Goal: Task Accomplishment & Management: Complete application form

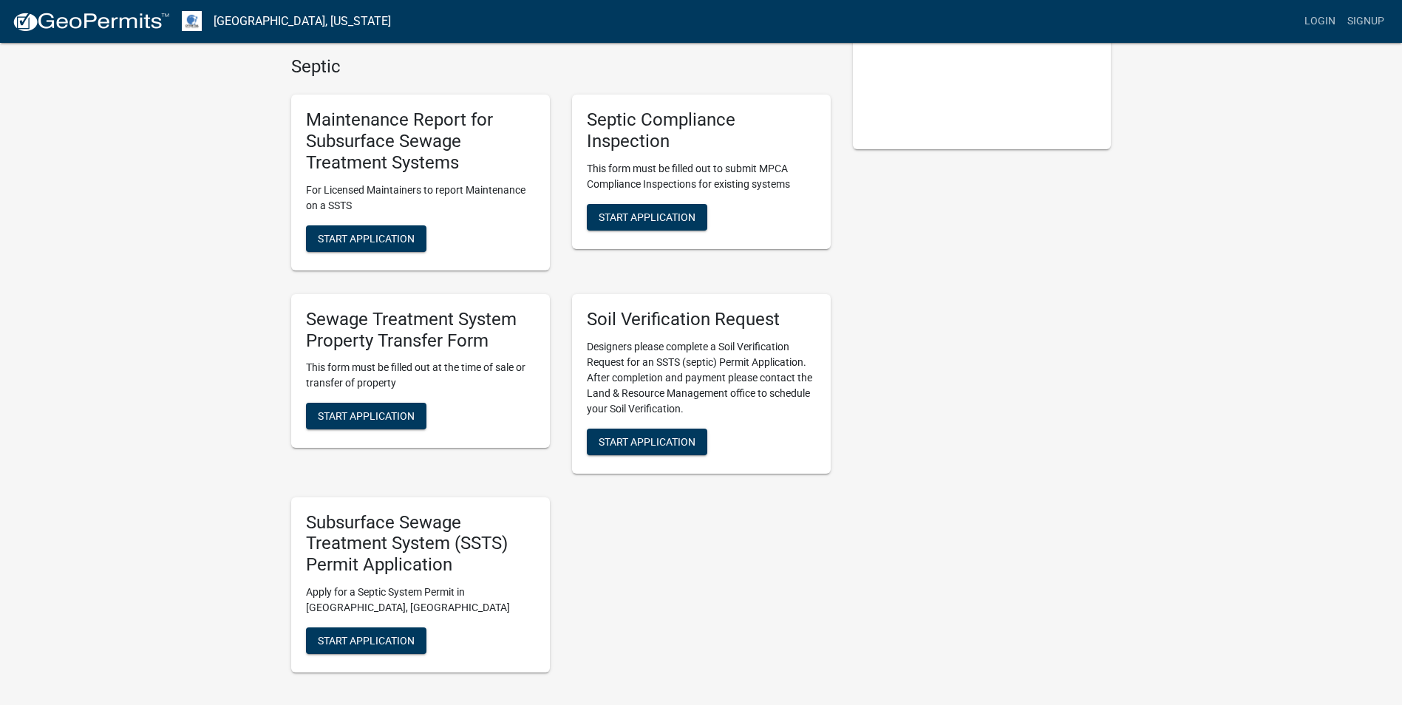
scroll to position [370, 0]
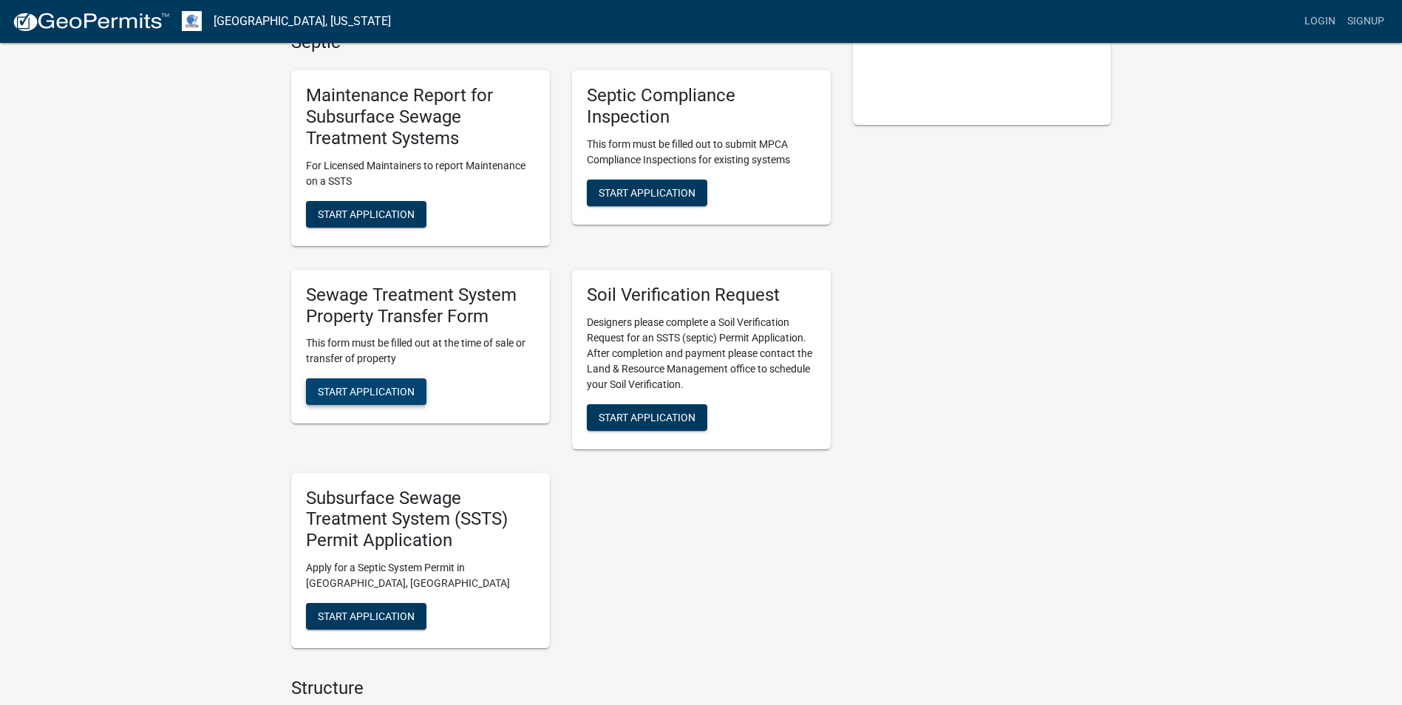
click at [358, 392] on span "Start Application" at bounding box center [366, 392] width 97 height 12
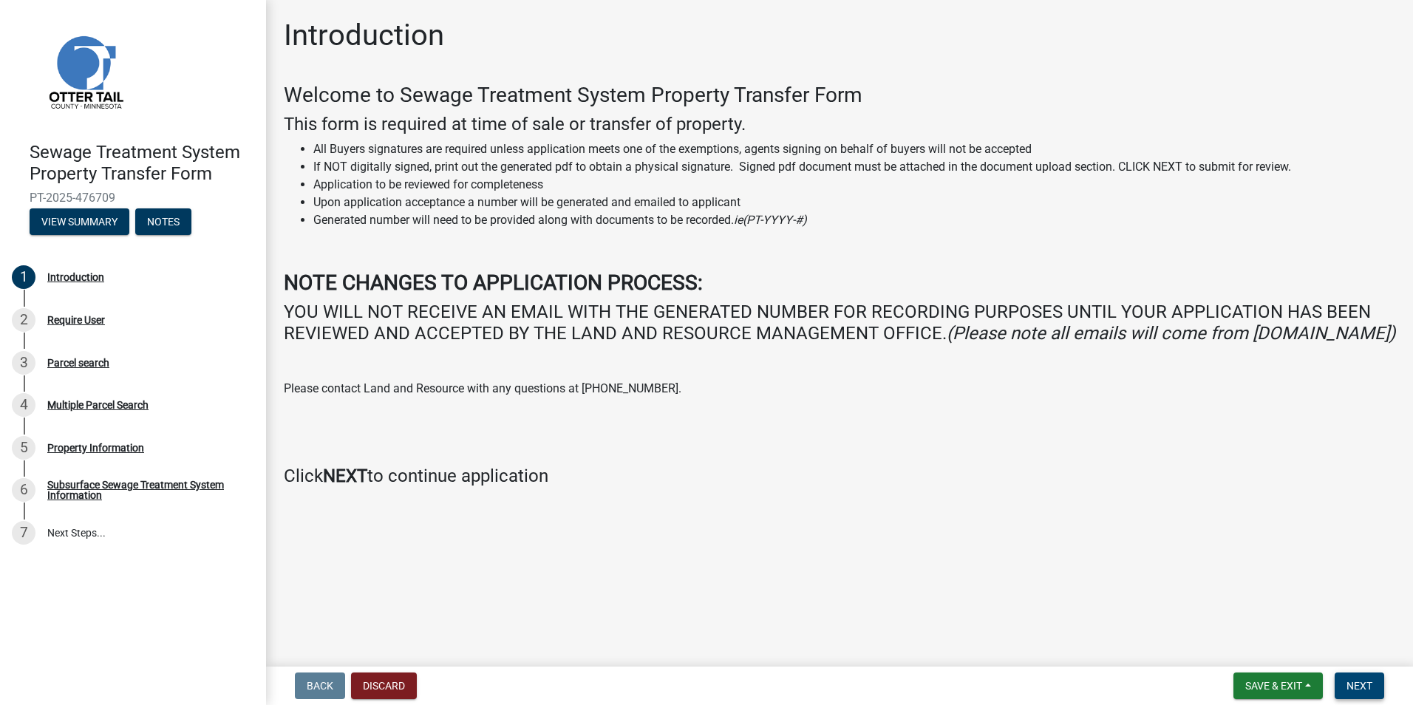
click at [1365, 687] on span "Next" at bounding box center [1360, 686] width 26 height 12
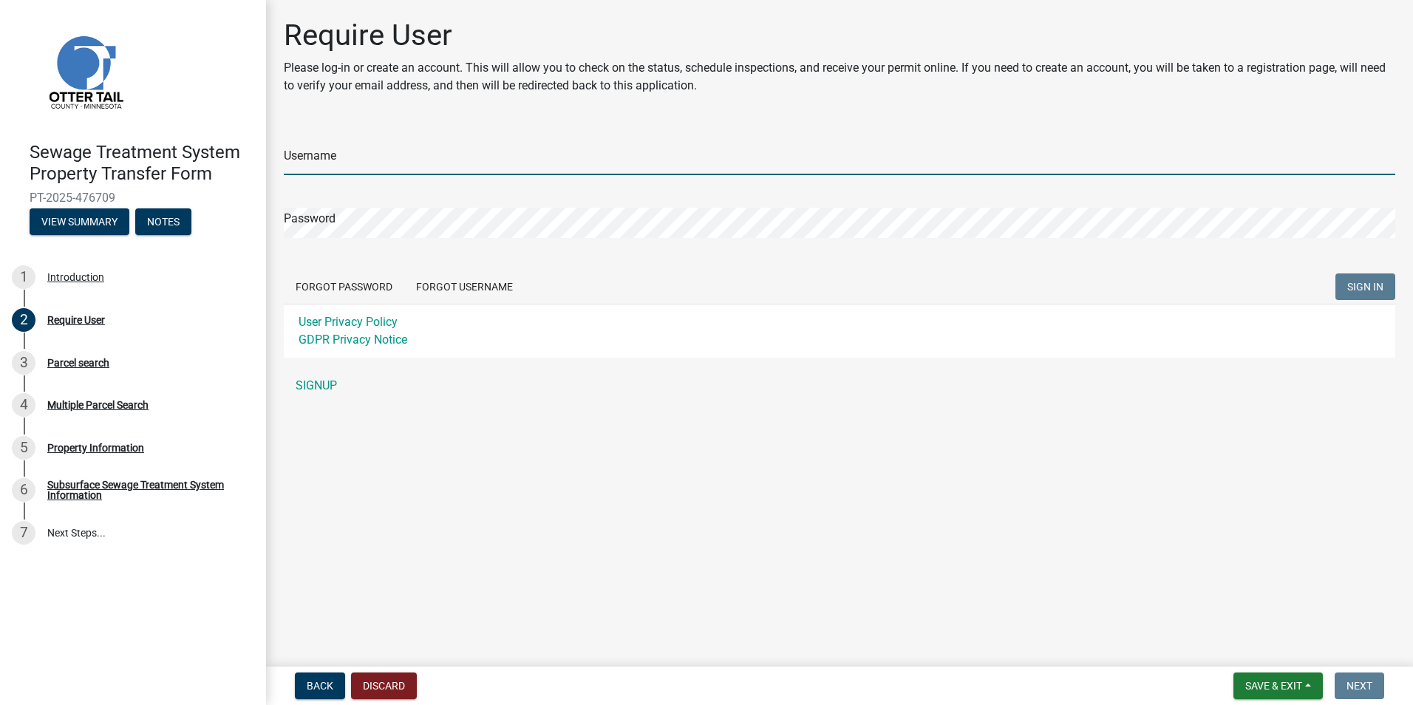
click at [339, 160] on input "Username" at bounding box center [840, 160] width 1112 height 30
type input "[PERSON_NAME][EMAIL_ADDRESS][DOMAIN_NAME]"
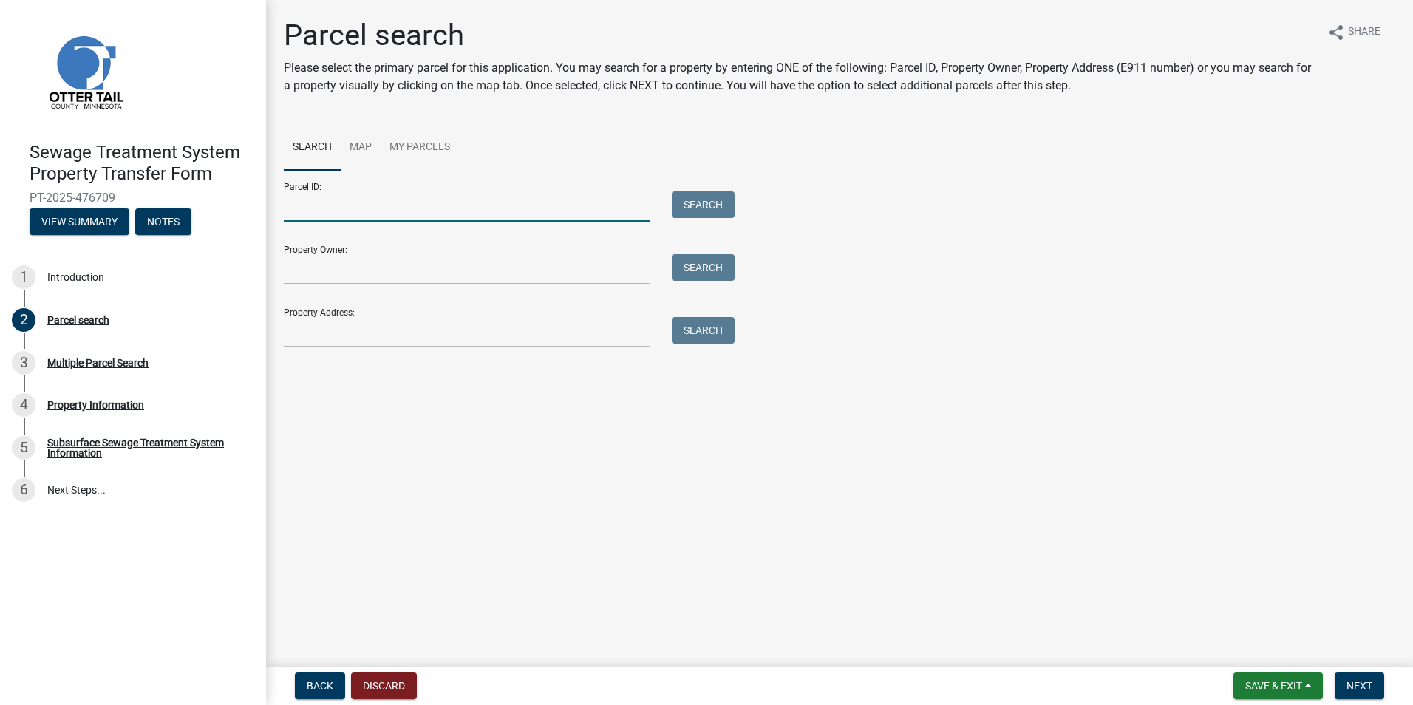
click at [310, 201] on input "Parcel ID:" at bounding box center [467, 206] width 366 height 30
type input "14000250197012"
click at [727, 199] on button "Search" at bounding box center [703, 204] width 63 height 27
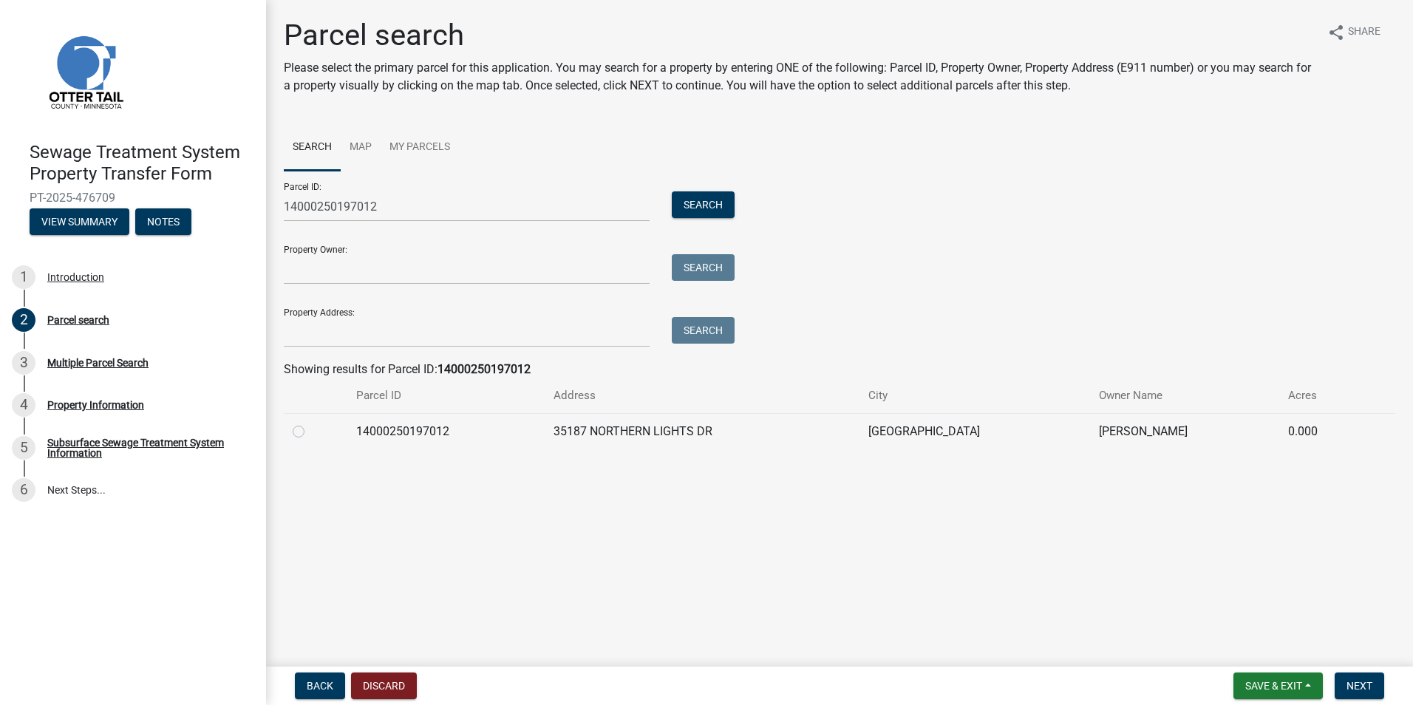
click at [310, 423] on label at bounding box center [310, 423] width 0 height 0
click at [310, 432] on input "radio" at bounding box center [315, 428] width 10 height 10
radio input "true"
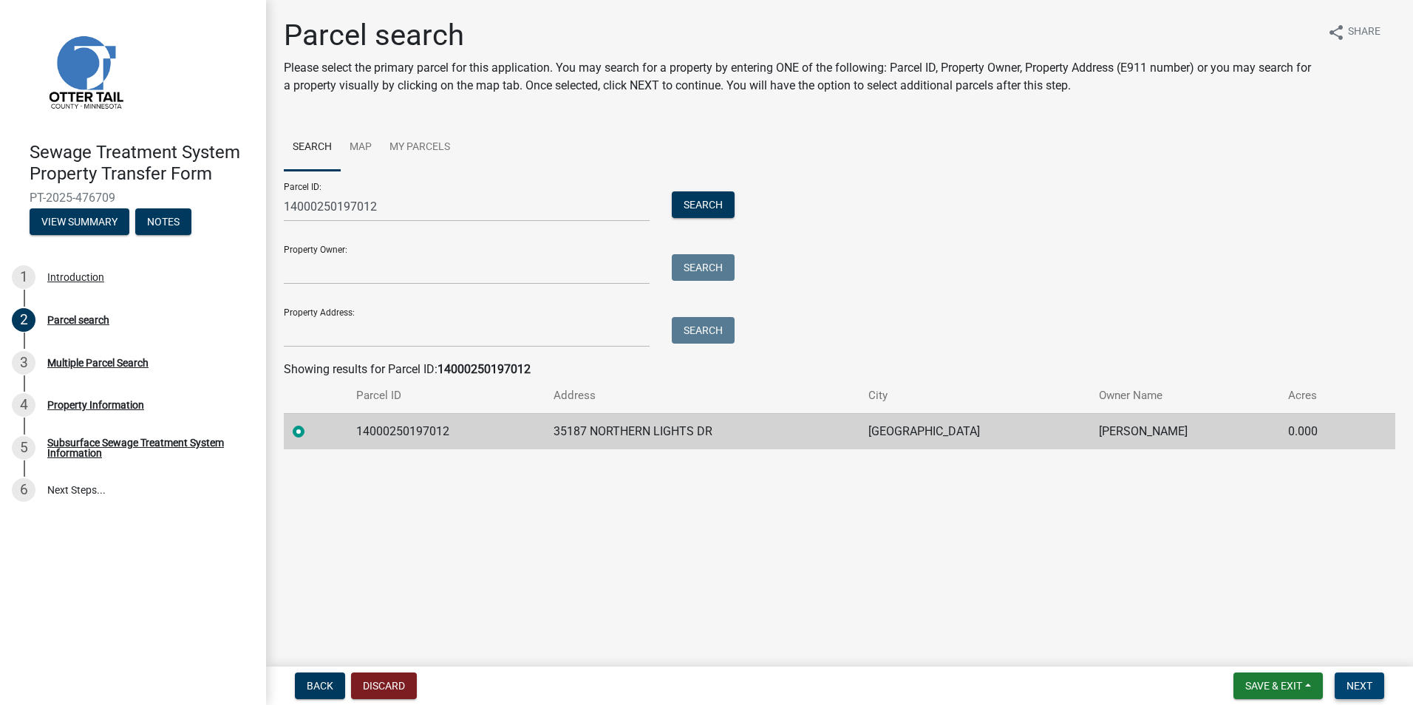
click at [1352, 680] on span "Next" at bounding box center [1360, 686] width 26 height 12
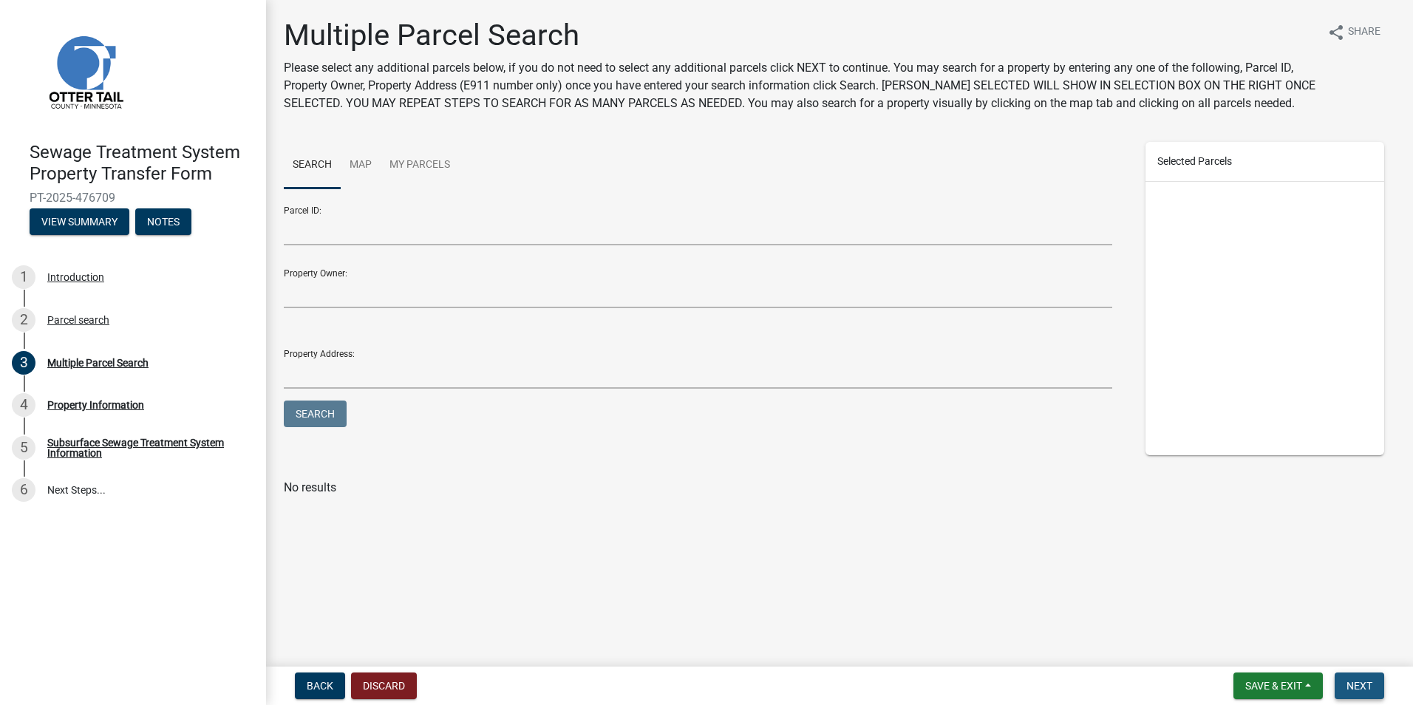
click at [1356, 682] on span "Next" at bounding box center [1360, 686] width 26 height 12
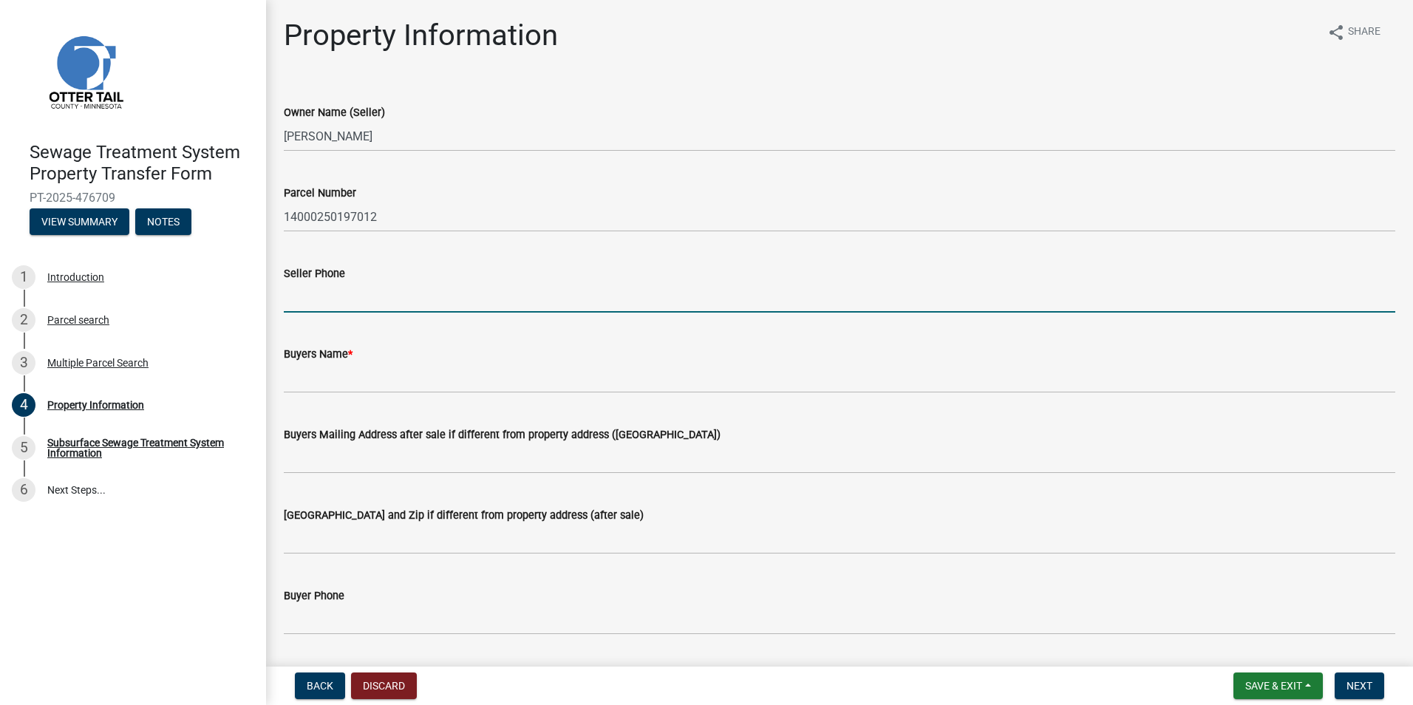
click at [334, 289] on input "Seller Phone" at bounding box center [840, 297] width 1112 height 30
type input "[PHONE_NUMBER]"
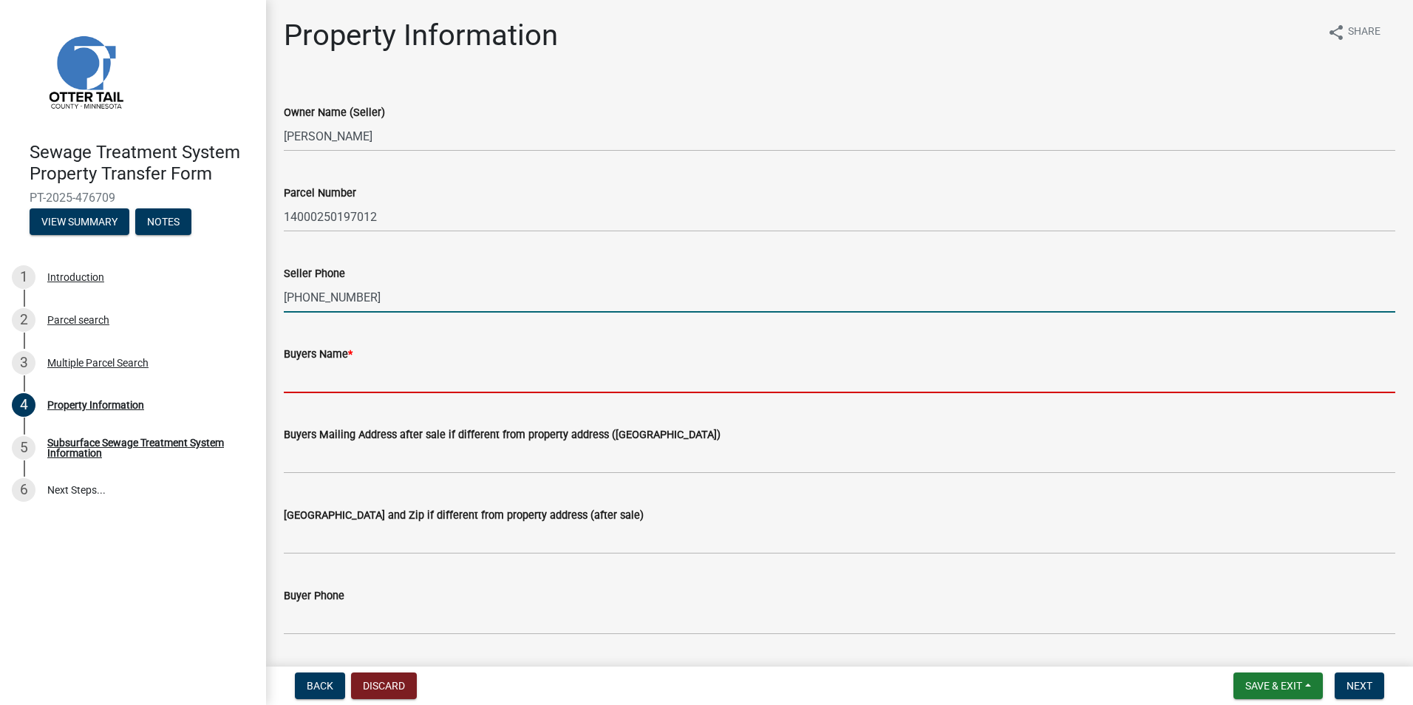
click at [317, 384] on input "Buyers Name *" at bounding box center [840, 378] width 1112 height 30
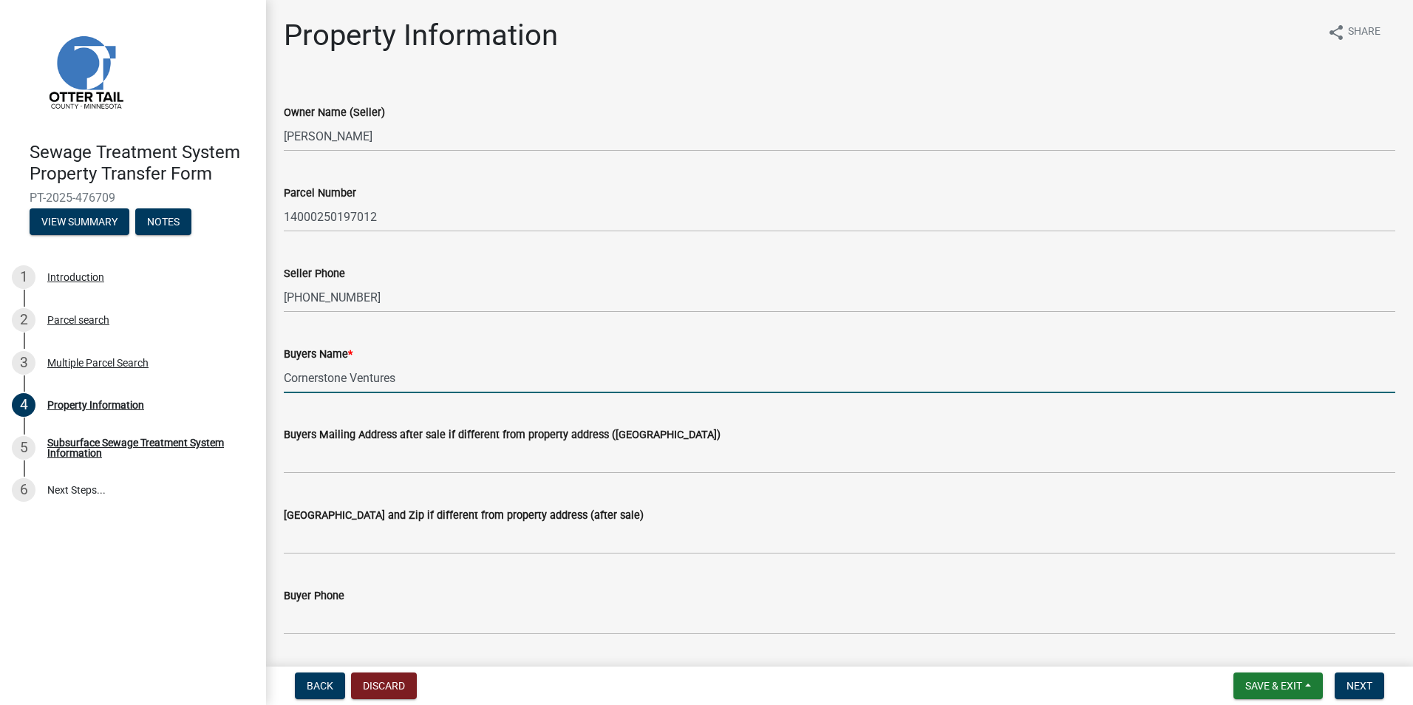
type input "Cornerstone Ventures"
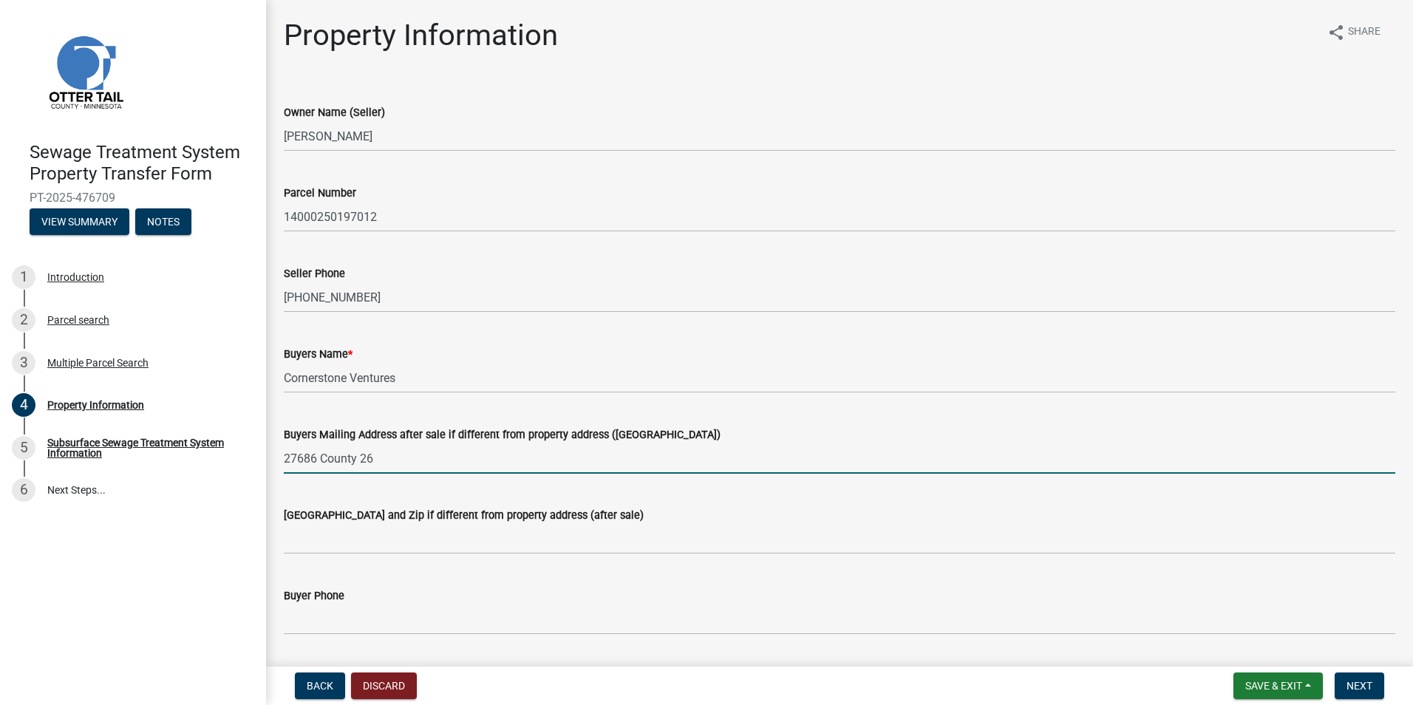
type input "27686 County 26"
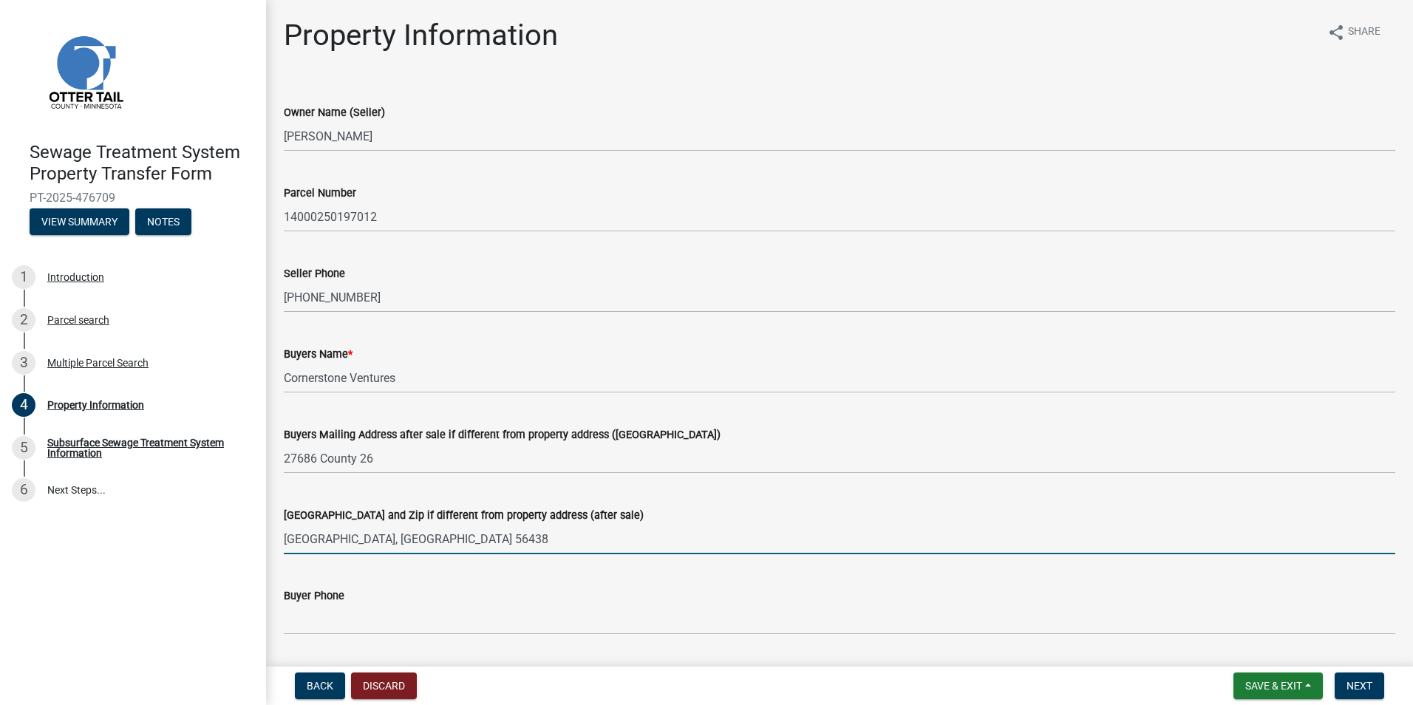
type input "[GEOGRAPHIC_DATA], [GEOGRAPHIC_DATA] 56438"
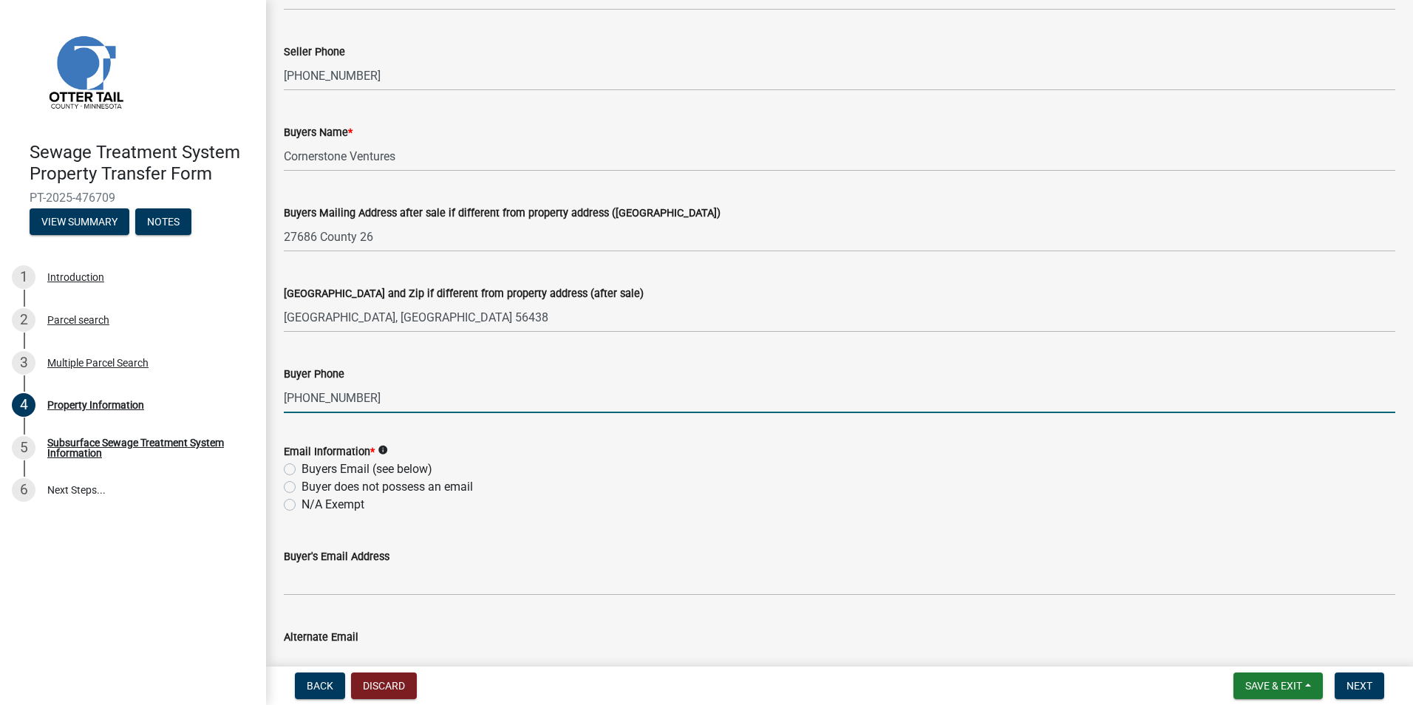
scroll to position [296, 0]
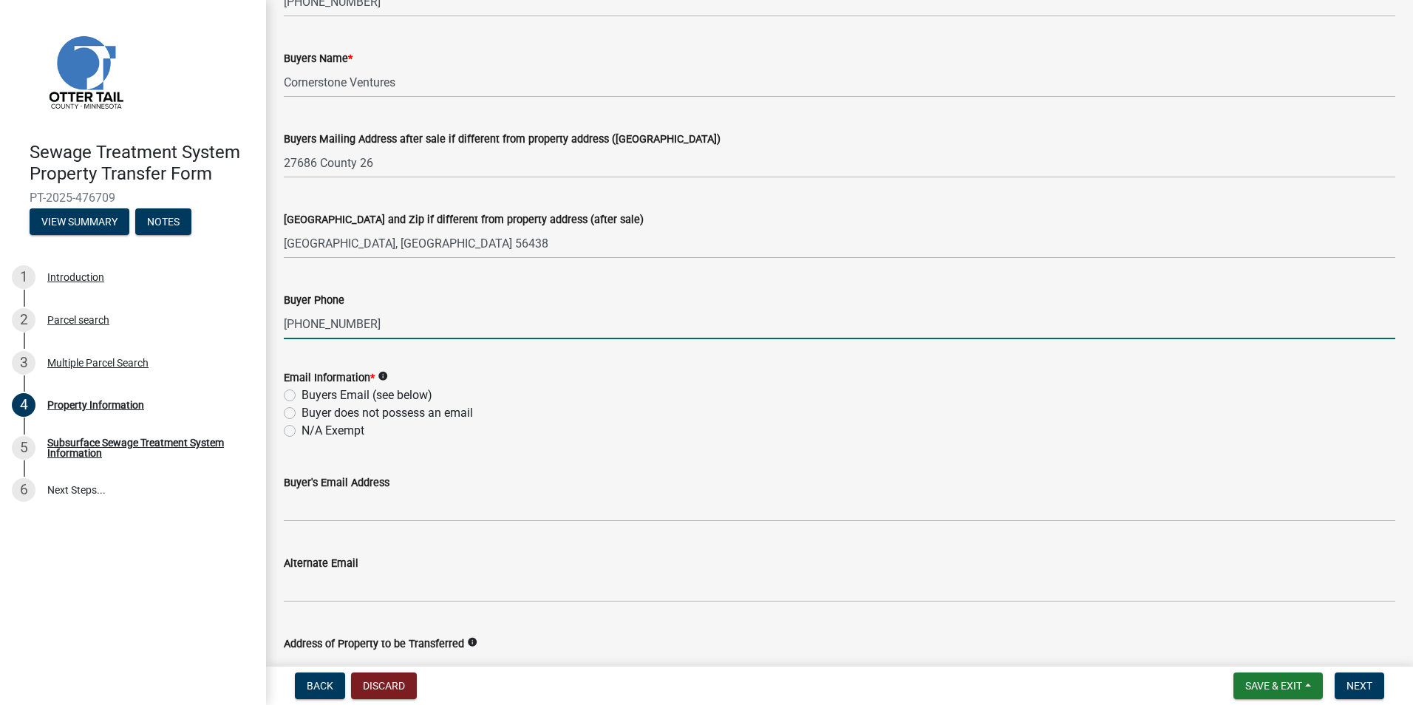
type input "[PHONE_NUMBER]"
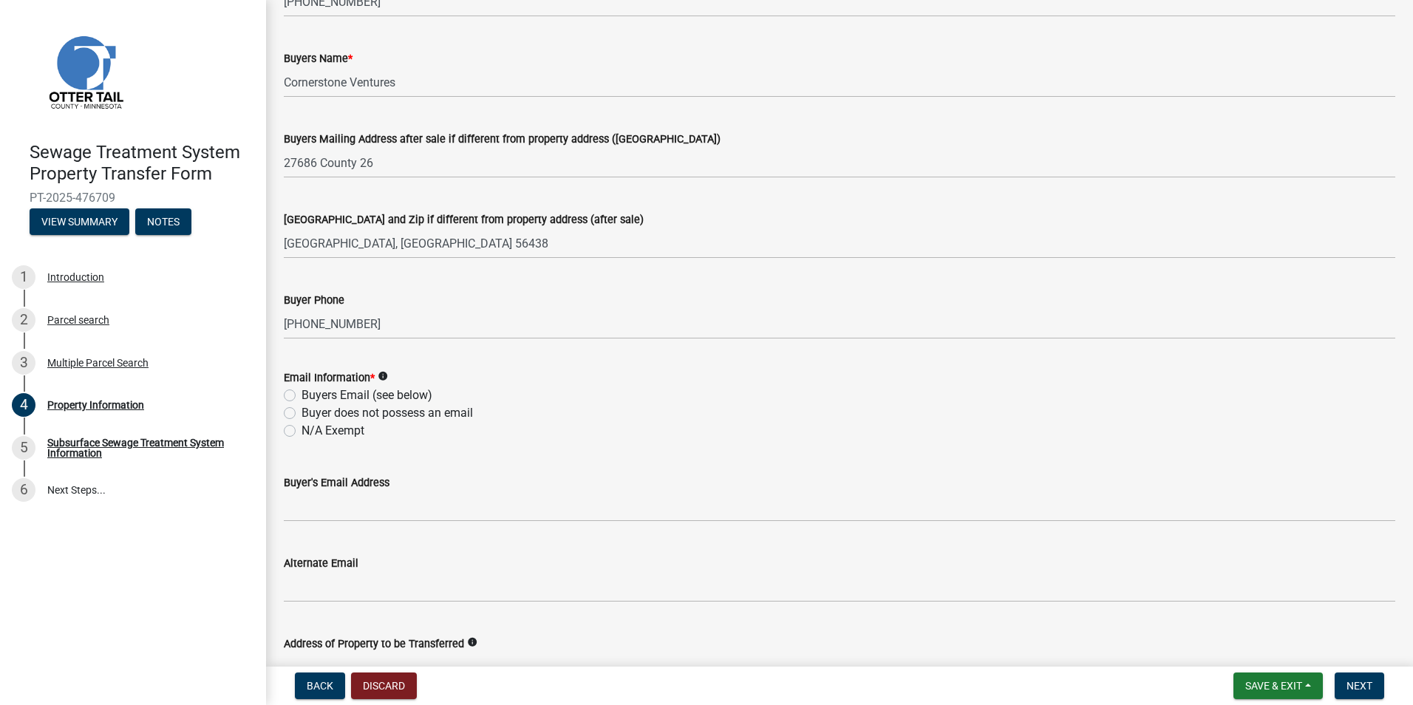
click at [302, 398] on label "Buyers Email (see below)" at bounding box center [367, 396] width 131 height 18
click at [302, 396] on input "Buyers Email (see below)" at bounding box center [307, 392] width 10 height 10
radio input "true"
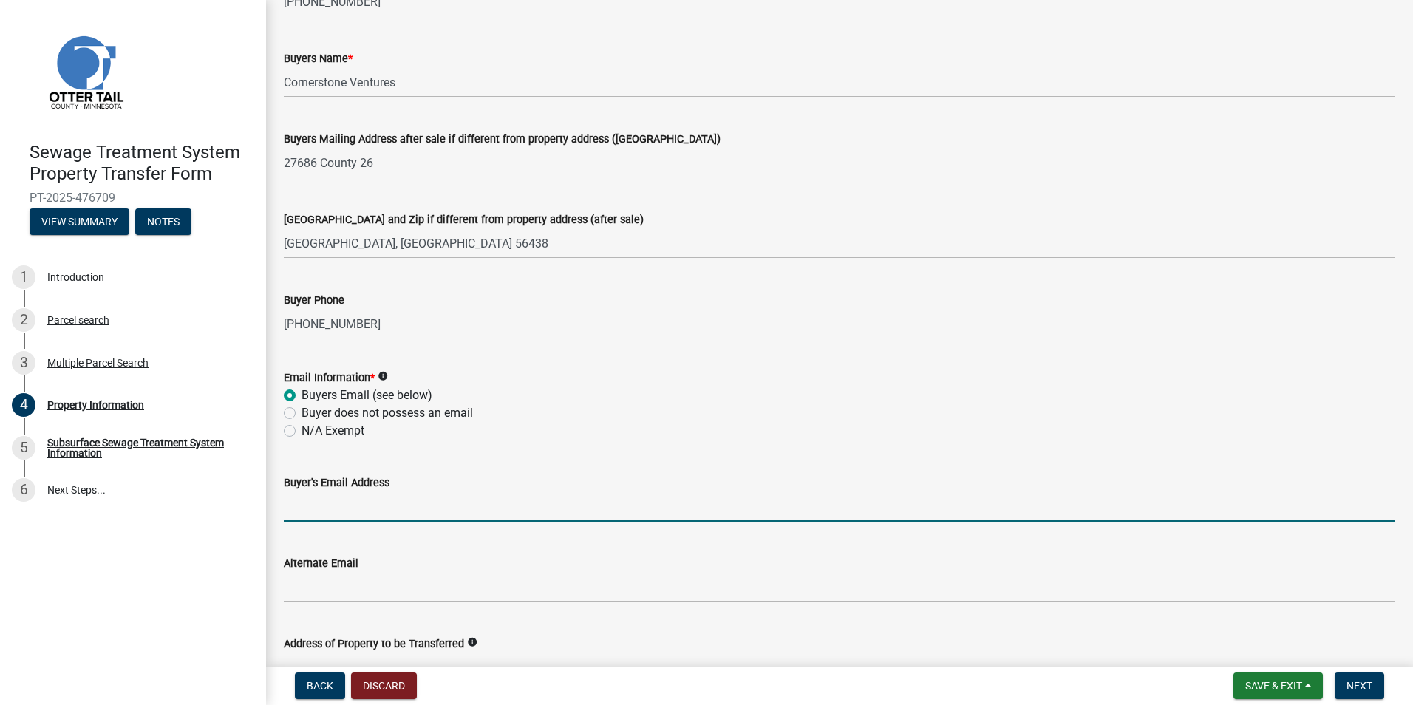
click at [319, 503] on input "Buyer's Email Address" at bounding box center [840, 507] width 1112 height 30
paste input "[EMAIL_ADDRESS][DOMAIN_NAME]"
type input "[EMAIL_ADDRESS][DOMAIN_NAME]"
click at [833, 486] on div "Buyer's Email Address" at bounding box center [840, 483] width 1112 height 18
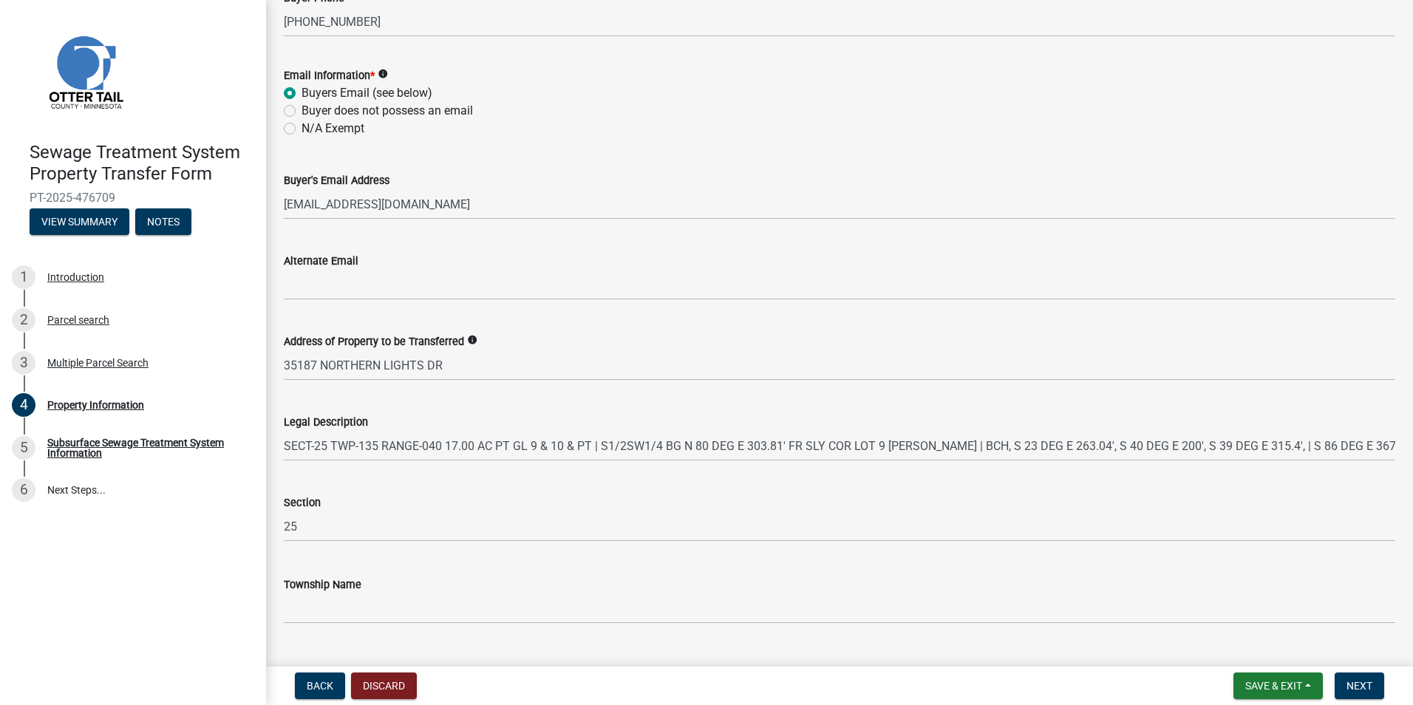
scroll to position [591, 0]
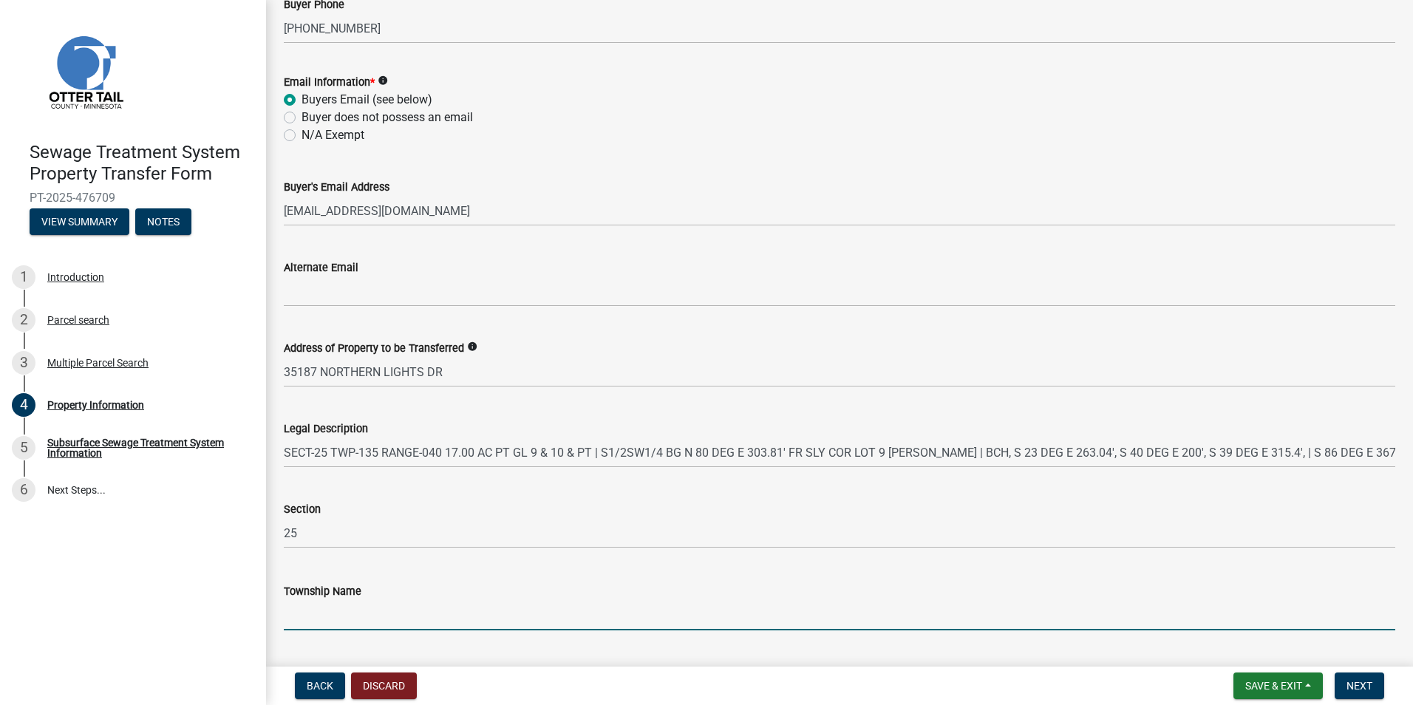
drag, startPoint x: 327, startPoint y: 618, endPoint x: 343, endPoint y: 605, distance: 20.4
click at [327, 618] on input "Township Name" at bounding box center [840, 615] width 1112 height 30
type input "Dead Lake"
click at [1364, 683] on span "Next" at bounding box center [1360, 686] width 26 height 12
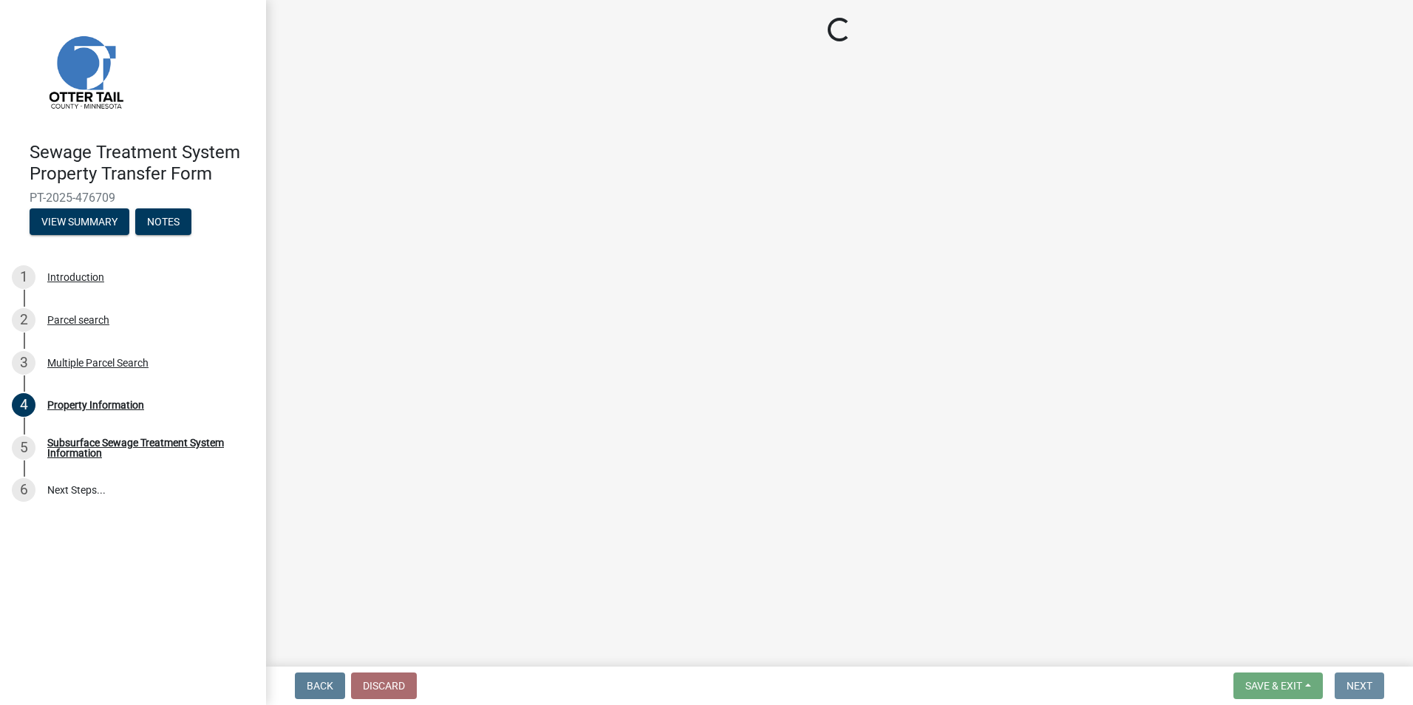
scroll to position [0, 0]
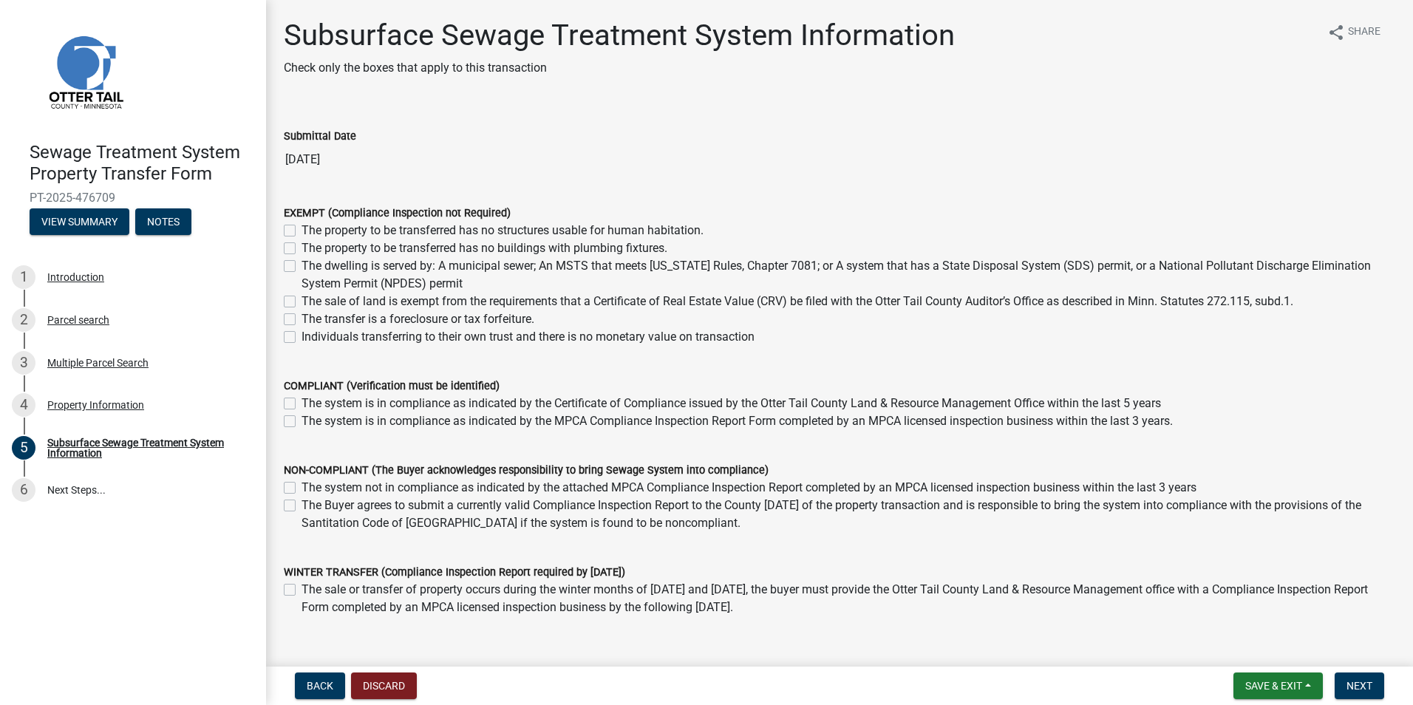
click at [302, 231] on label "The property to be transferred has no structures usable for human habitation." at bounding box center [503, 231] width 402 height 18
click at [302, 231] on input "The property to be transferred has no structures usable for human habitation." at bounding box center [307, 227] width 10 height 10
checkbox input "true"
checkbox input "false"
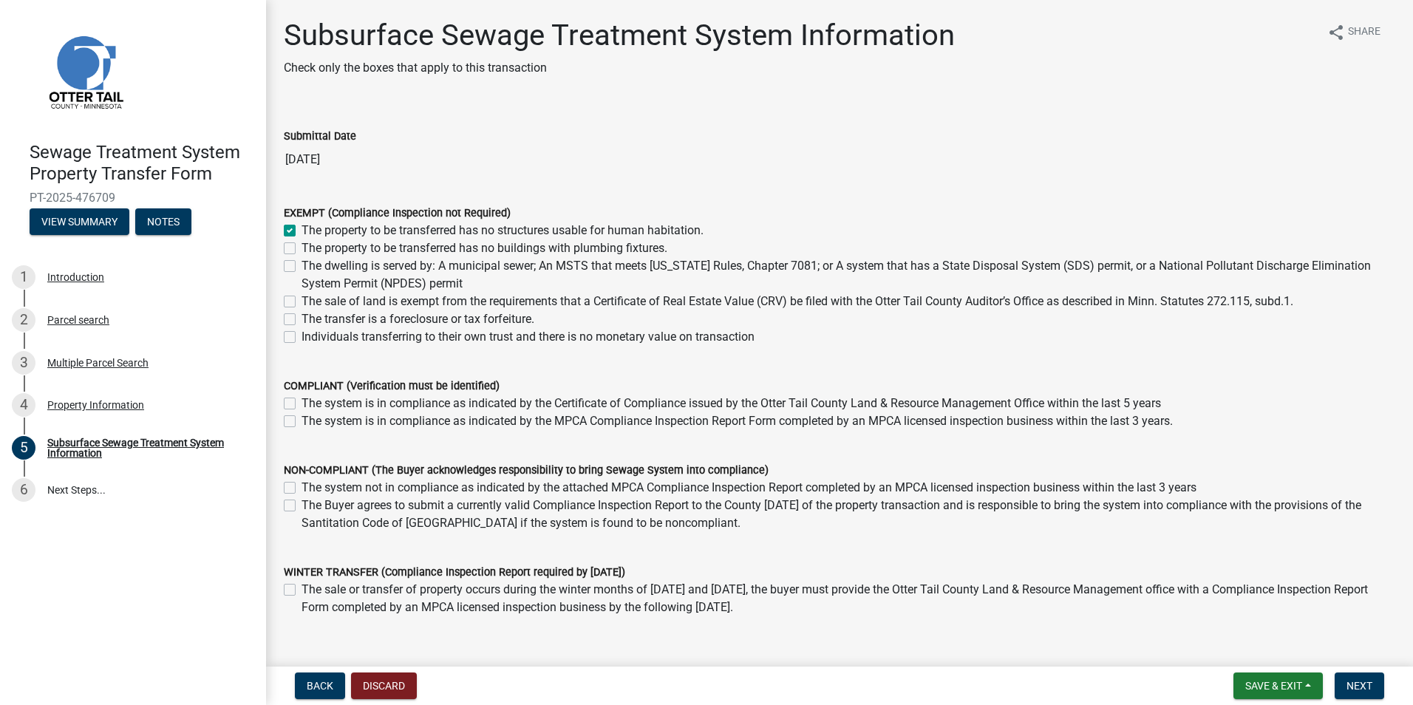
checkbox input "false"
click at [1355, 680] on span "Next" at bounding box center [1360, 686] width 26 height 12
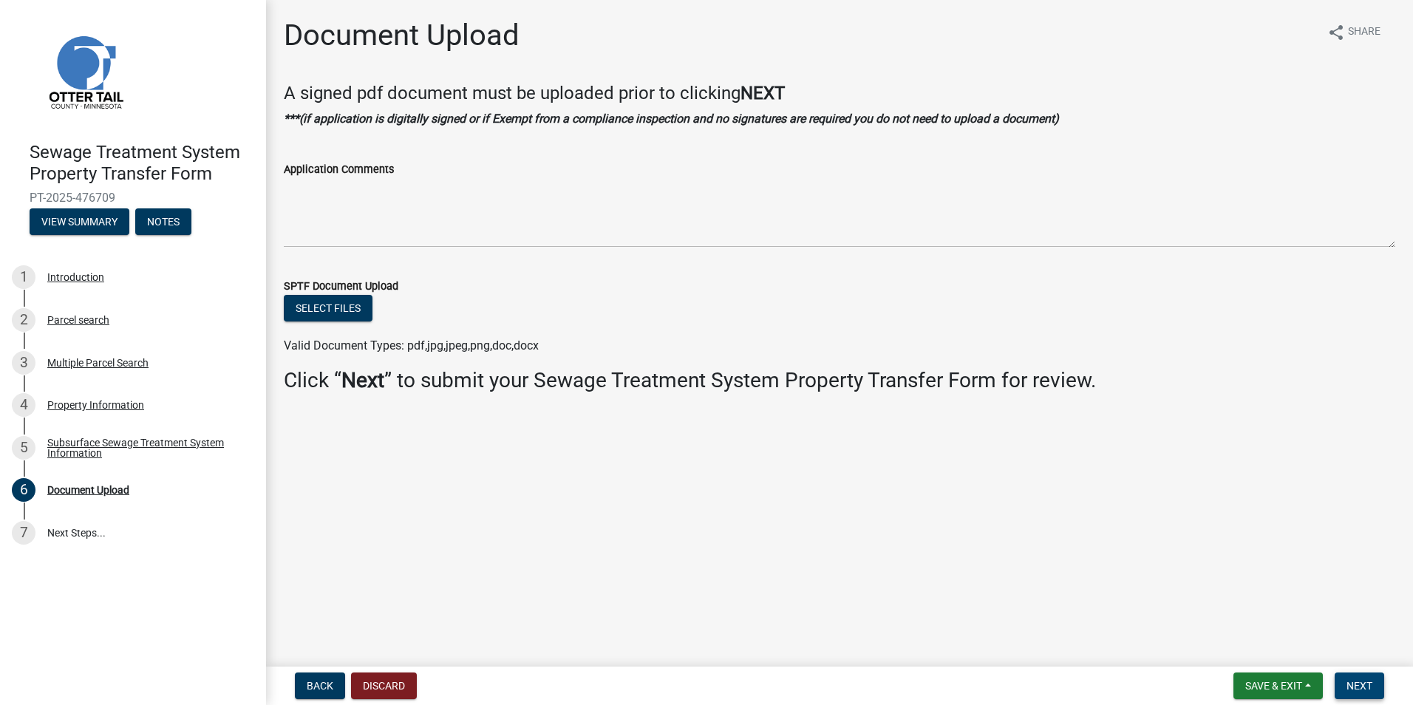
click at [1356, 680] on span "Next" at bounding box center [1360, 686] width 26 height 12
